Goal: Information Seeking & Learning: Learn about a topic

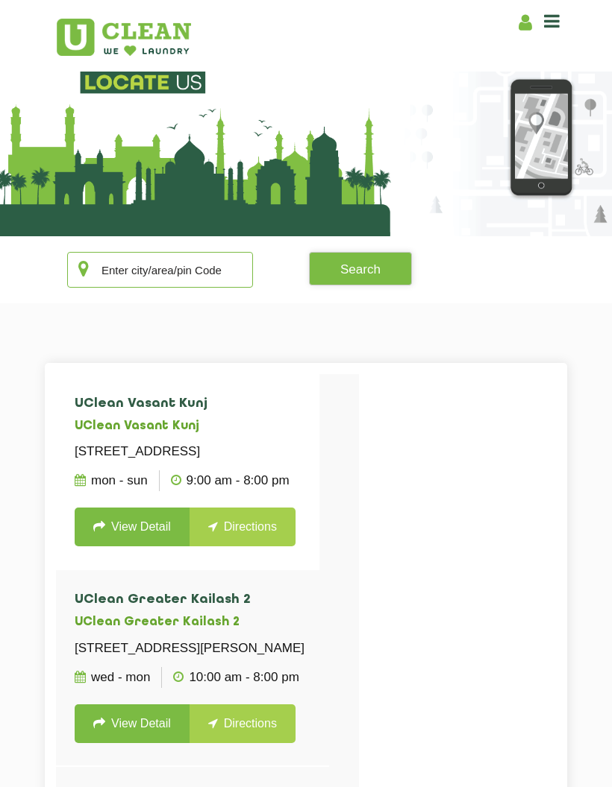
click at [108, 281] on input "text" at bounding box center [160, 270] width 186 height 36
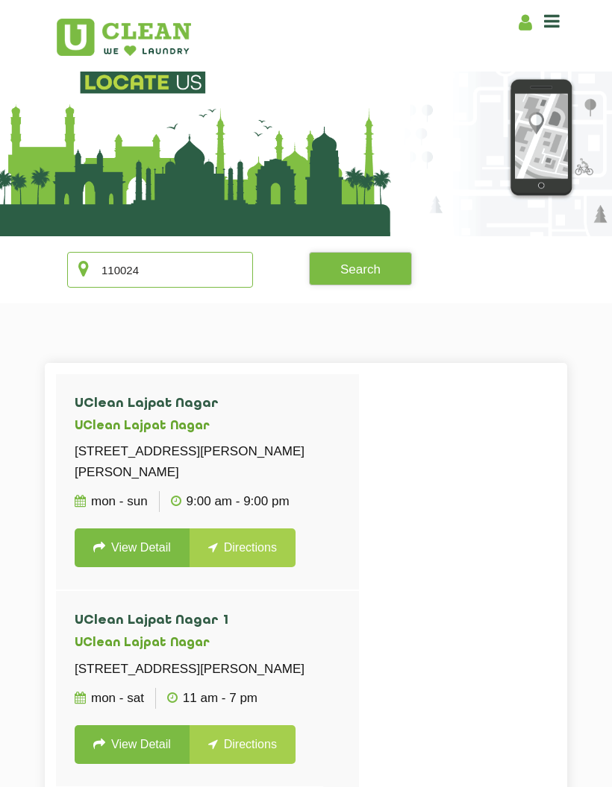
type input "110024"
click at [365, 262] on button "Search" at bounding box center [360, 269] width 103 height 34
click at [99, 553] on icon at bounding box center [99, 547] width 12 height 12
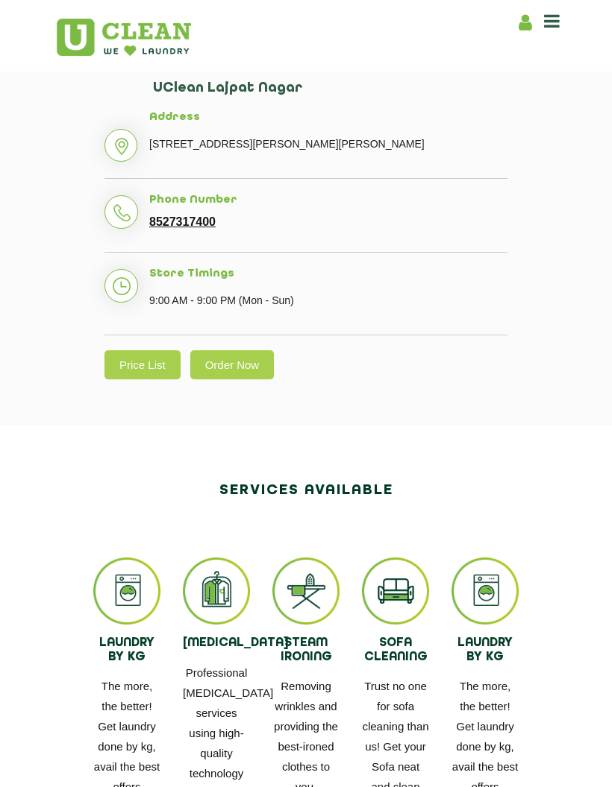
scroll to position [628, 0]
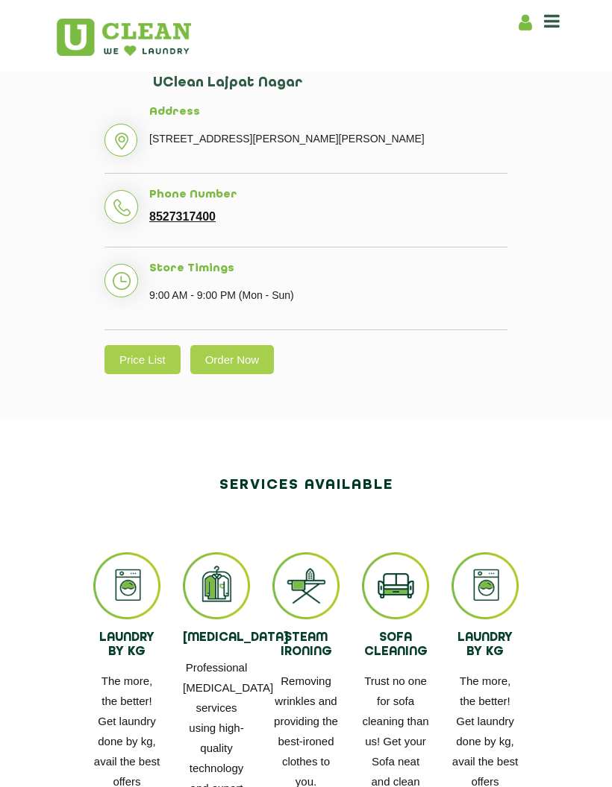
click at [138, 374] on link "Price List" at bounding box center [142, 359] width 76 height 29
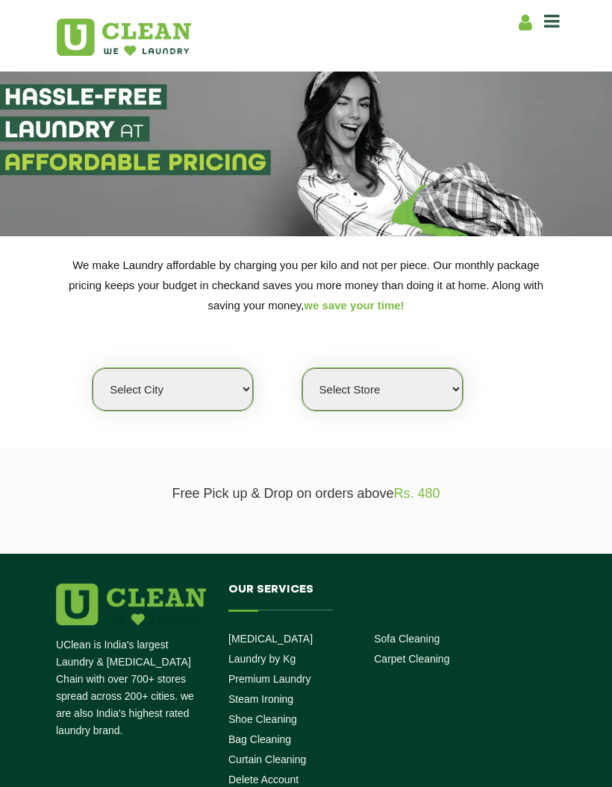
click at [113, 383] on select "Select city [GEOGRAPHIC_DATA] [GEOGRAPHIC_DATA] [GEOGRAPHIC_DATA] [GEOGRAPHIC_D…" at bounding box center [172, 389] width 160 height 43
select select "1"
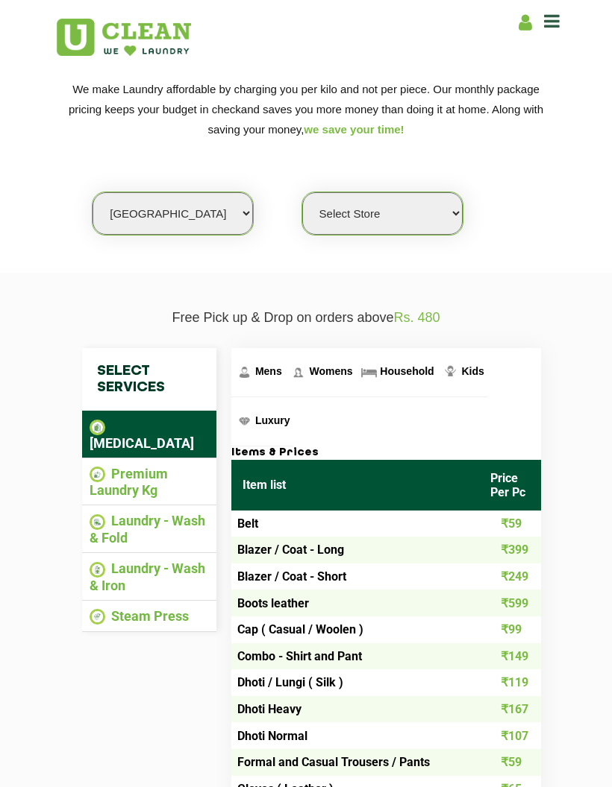
scroll to position [175, 0]
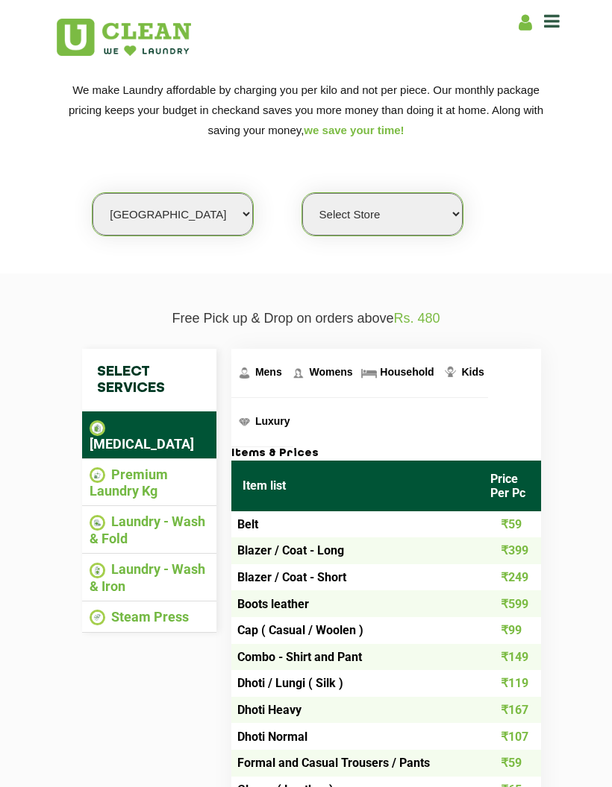
click at [186, 514] on li "Laundry - Wash & Fold" at bounding box center [148, 530] width 119 height 33
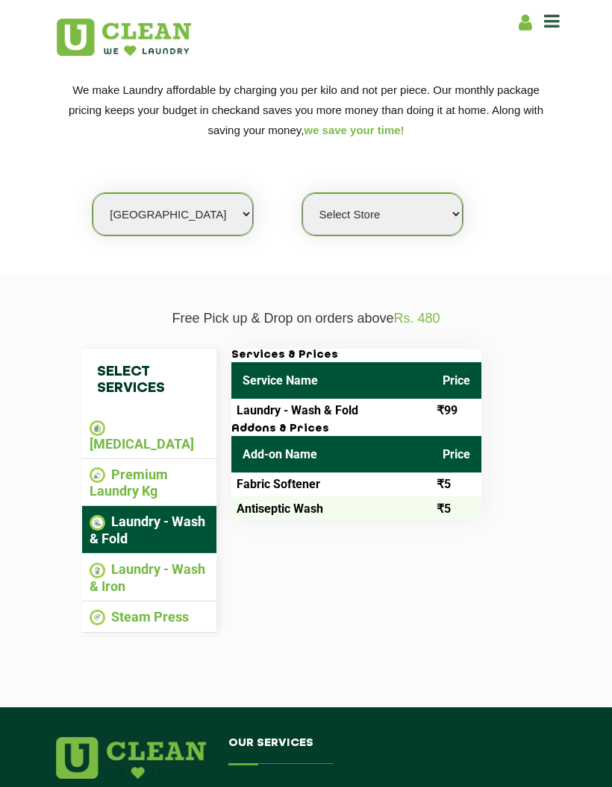
click at [452, 401] on td "₹99" at bounding box center [456, 411] width 50 height 24
click at [404, 201] on select "Select Store [GEOGRAPHIC_DATA] [GEOGRAPHIC_DATA] 2 [GEOGRAPHIC_DATA] [PERSON_NA…" at bounding box center [382, 214] width 160 height 43
select select "141"
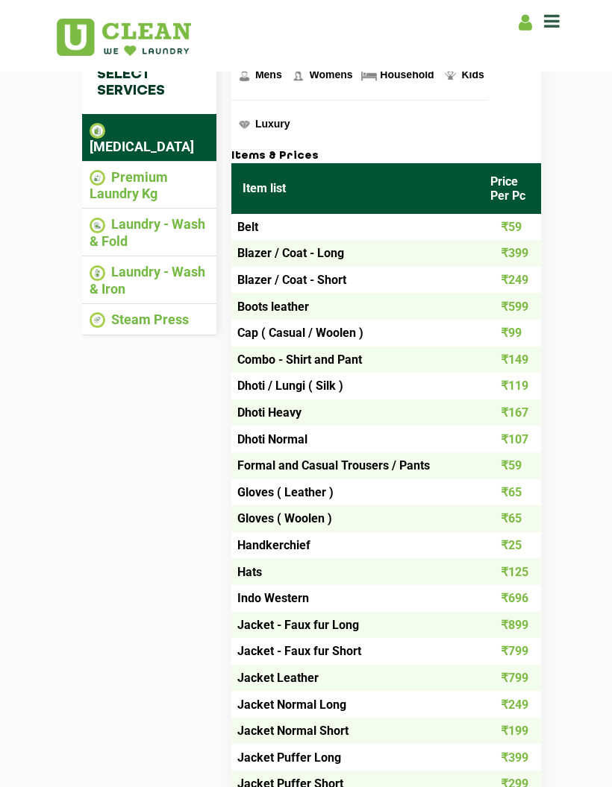
scroll to position [474, 0]
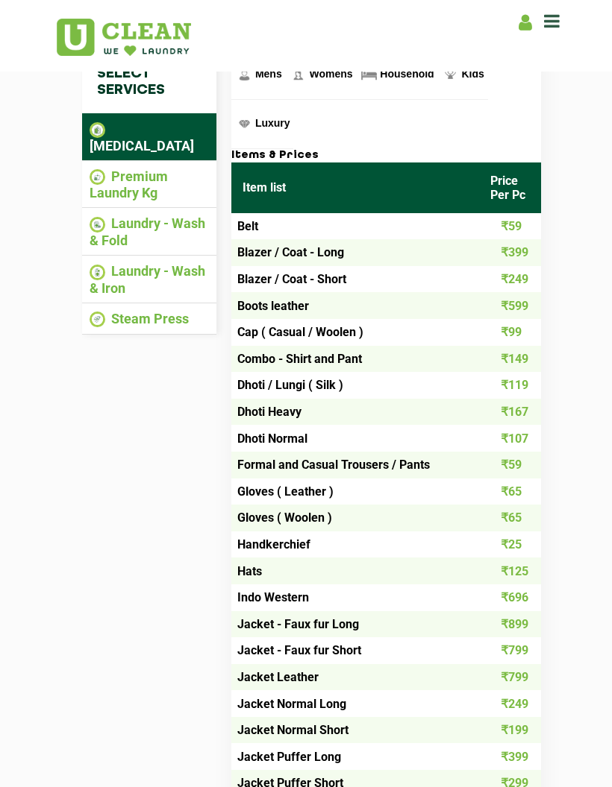
click at [190, 263] on li "Laundry - Wash & Iron" at bounding box center [148, 279] width 119 height 33
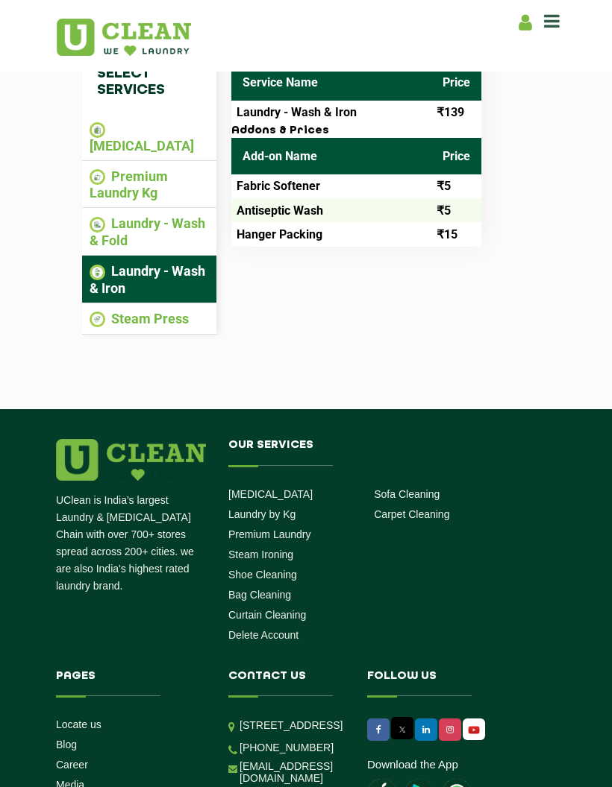
click at [174, 216] on li "Laundry - Wash & Fold" at bounding box center [148, 232] width 119 height 33
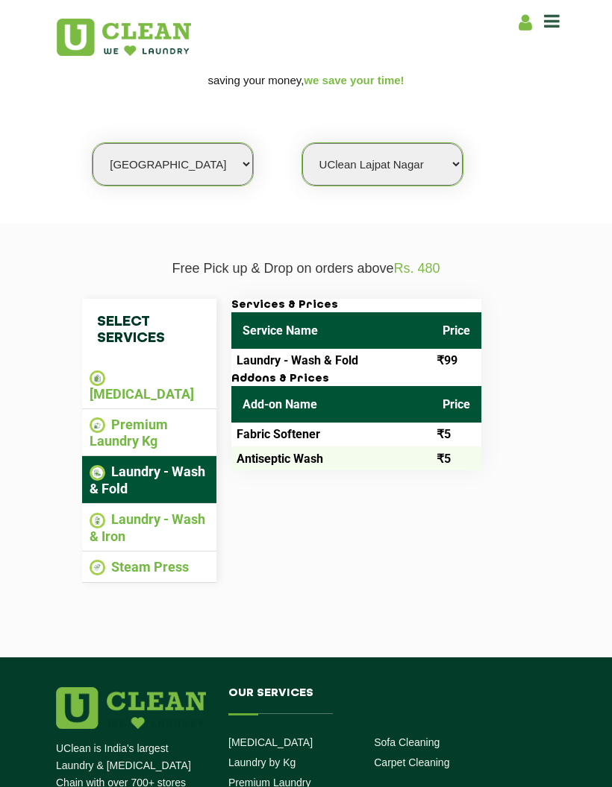
scroll to position [224, 0]
